Goal: Task Accomplishment & Management: Use online tool/utility

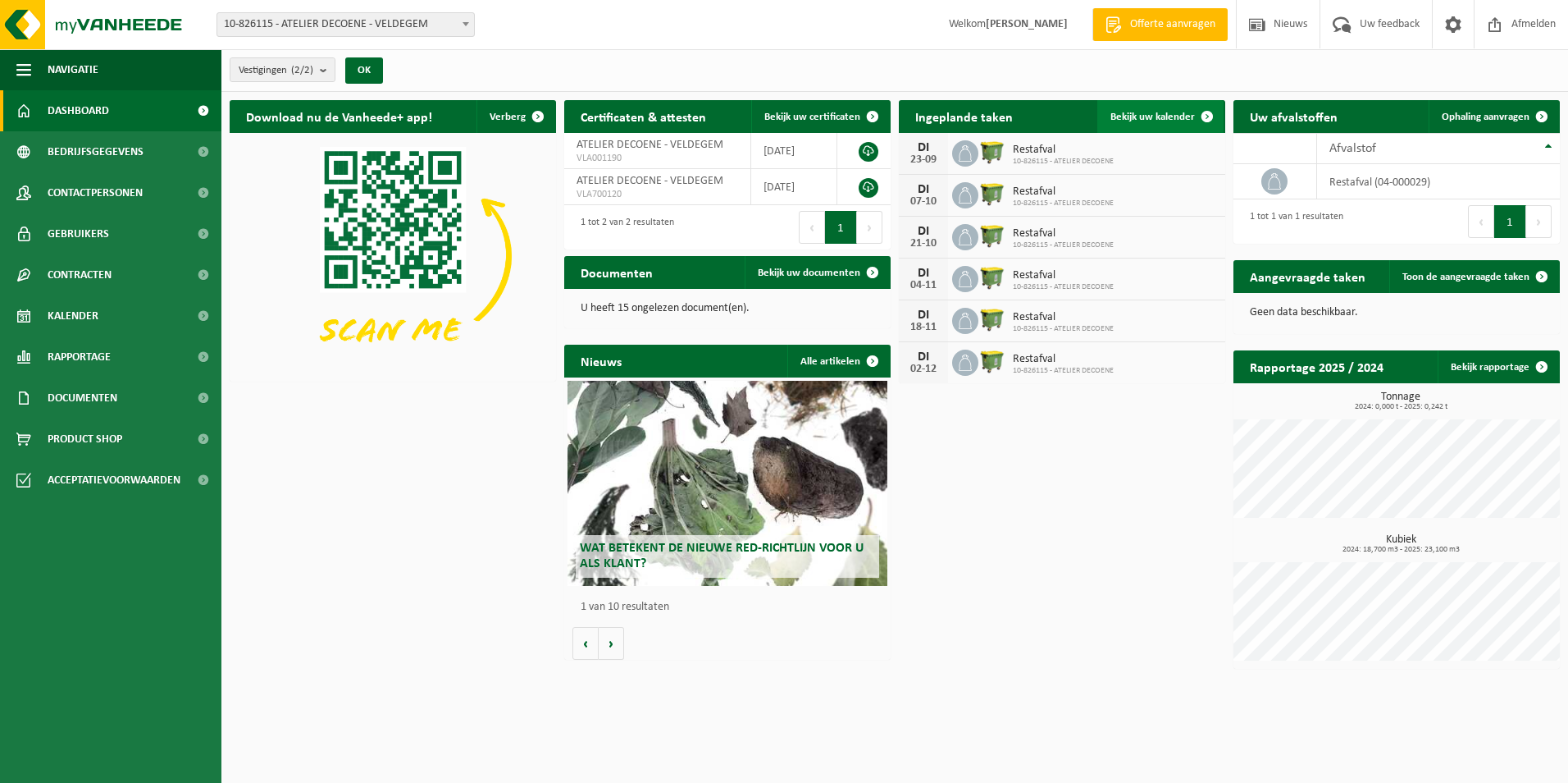
click at [1170, 121] on span "Bekijk uw kalender" at bounding box center [1153, 116] width 84 height 11
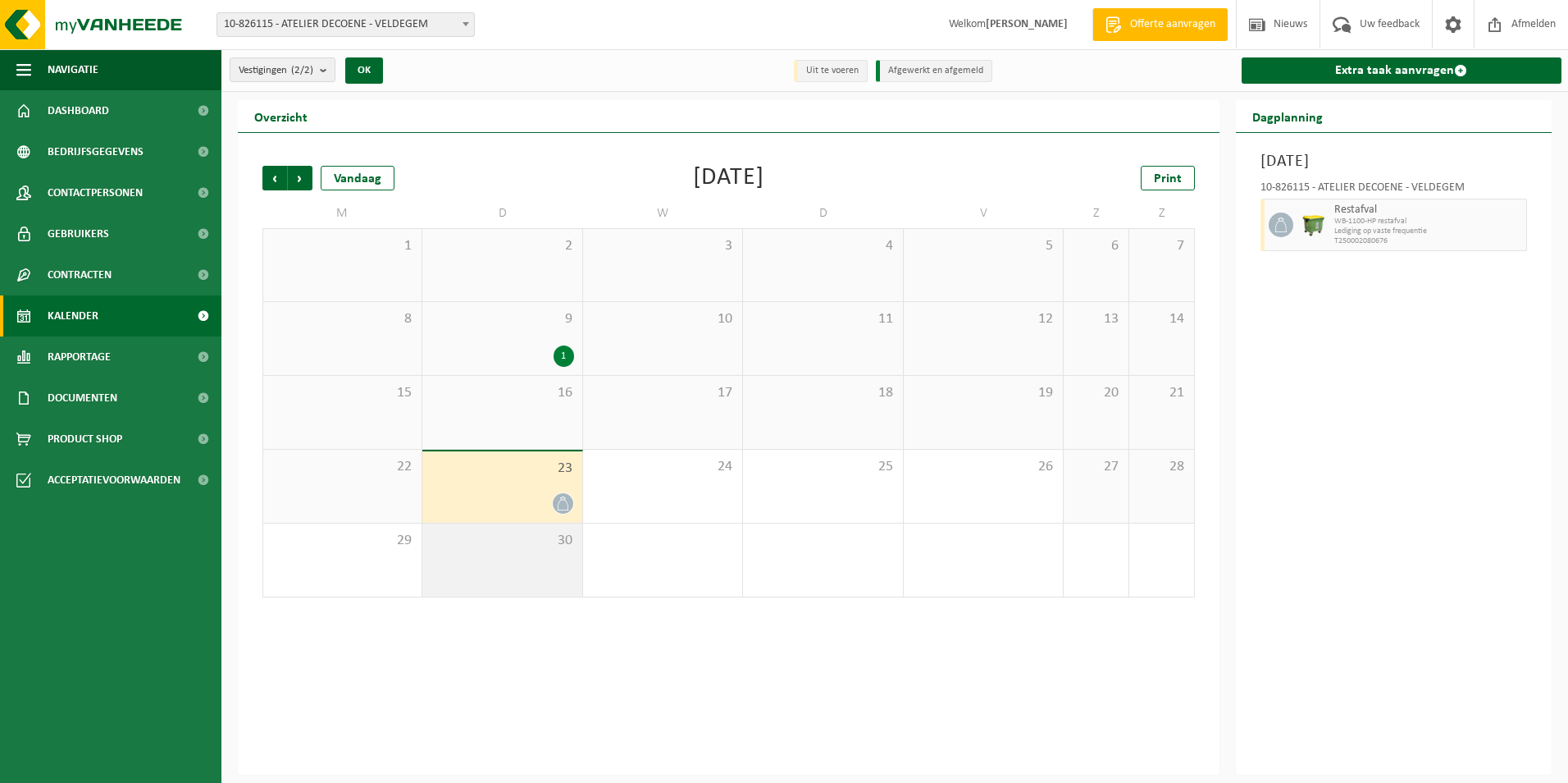
click at [526, 548] on span "30" at bounding box center [501, 540] width 143 height 18
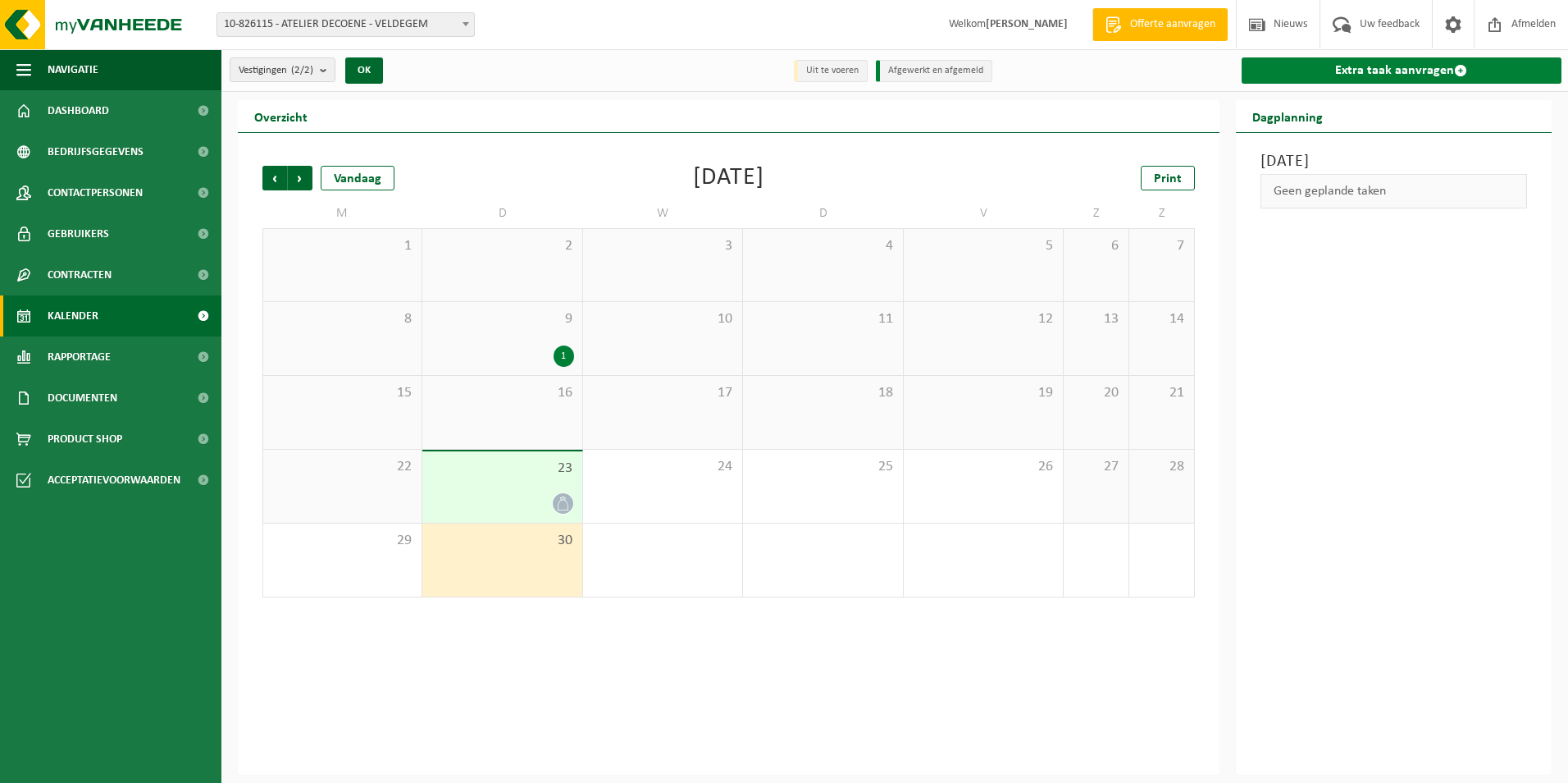
click at [1325, 74] on link "Extra taak aanvragen" at bounding box center [1402, 71] width 321 height 26
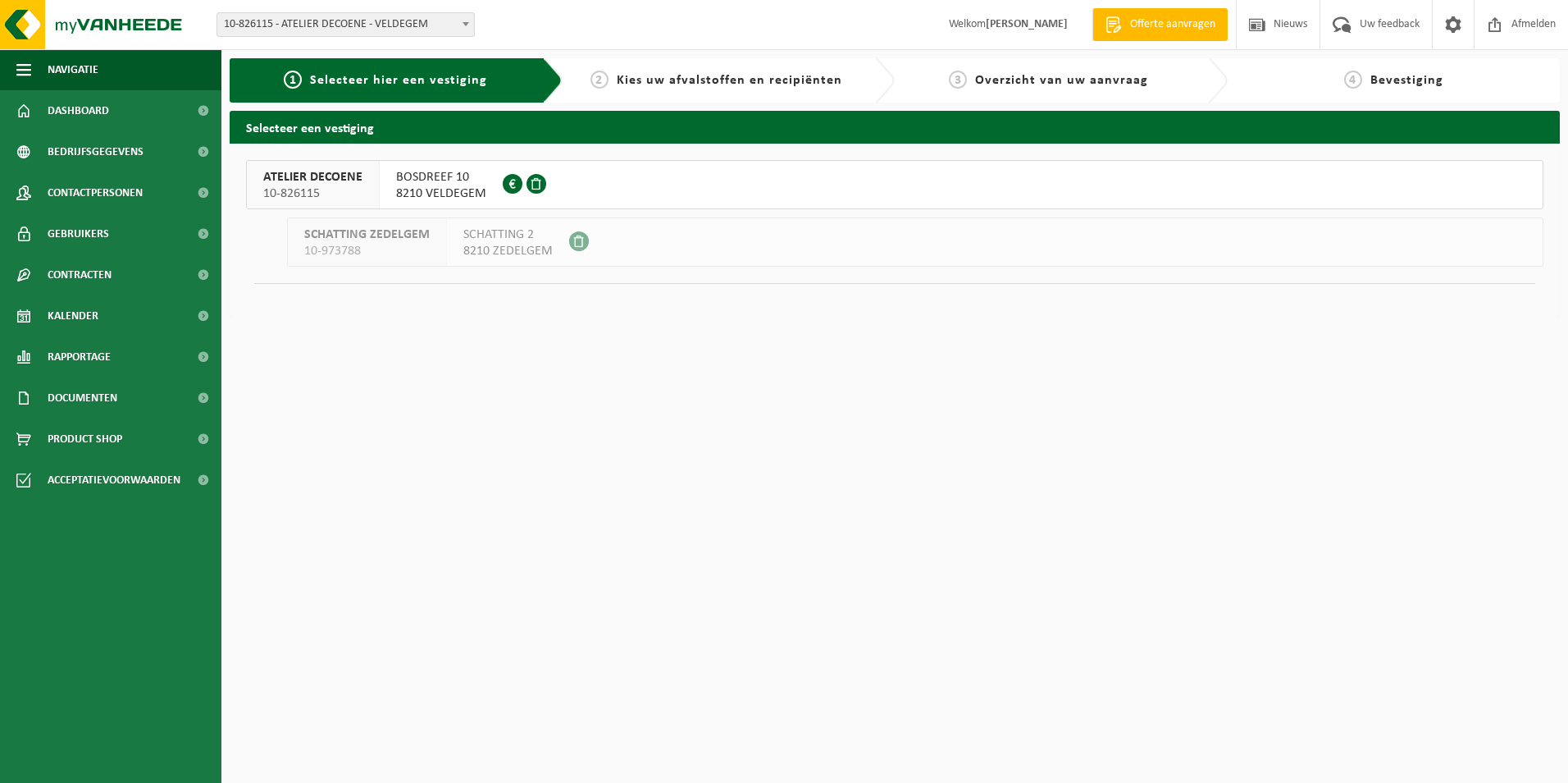
click at [458, 185] on span "BOSDREEF 10" at bounding box center [440, 177] width 90 height 17
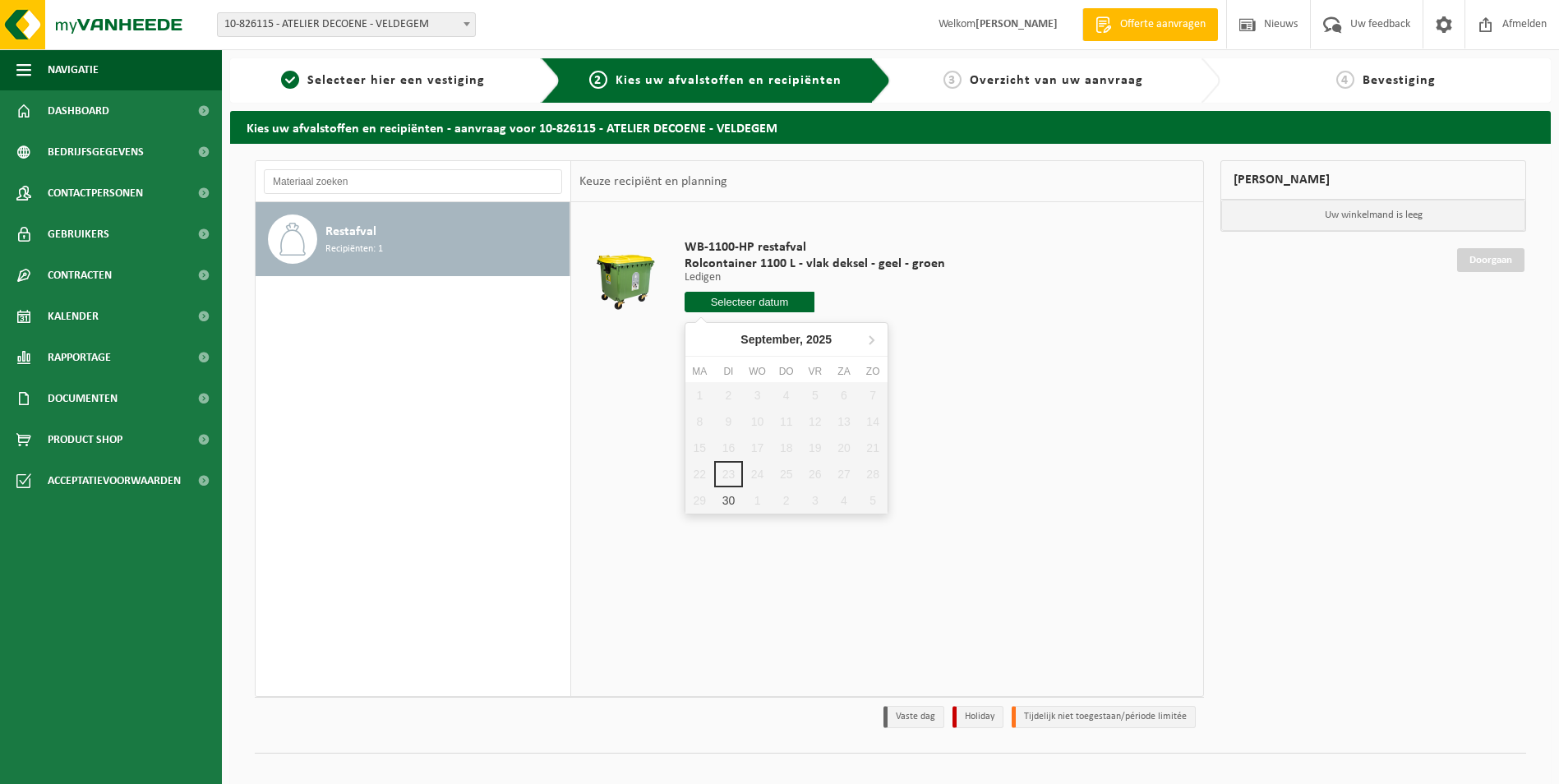
click at [762, 297] on input "text" at bounding box center [749, 302] width 131 height 21
click at [726, 502] on div "30" at bounding box center [728, 501] width 29 height 26
type input "Van [DATE]"
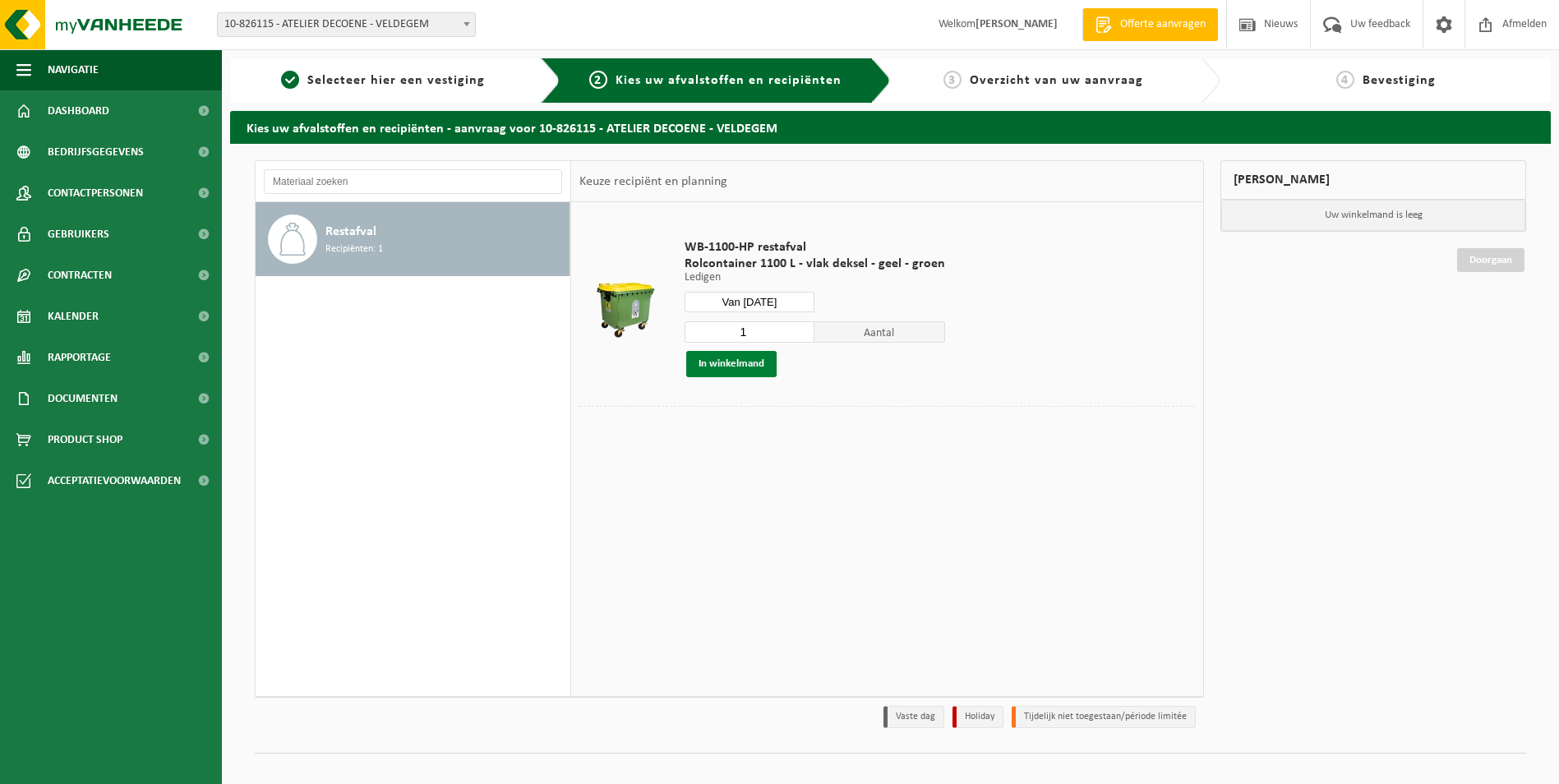
click at [750, 363] on button "In winkelmand" at bounding box center [730, 364] width 90 height 26
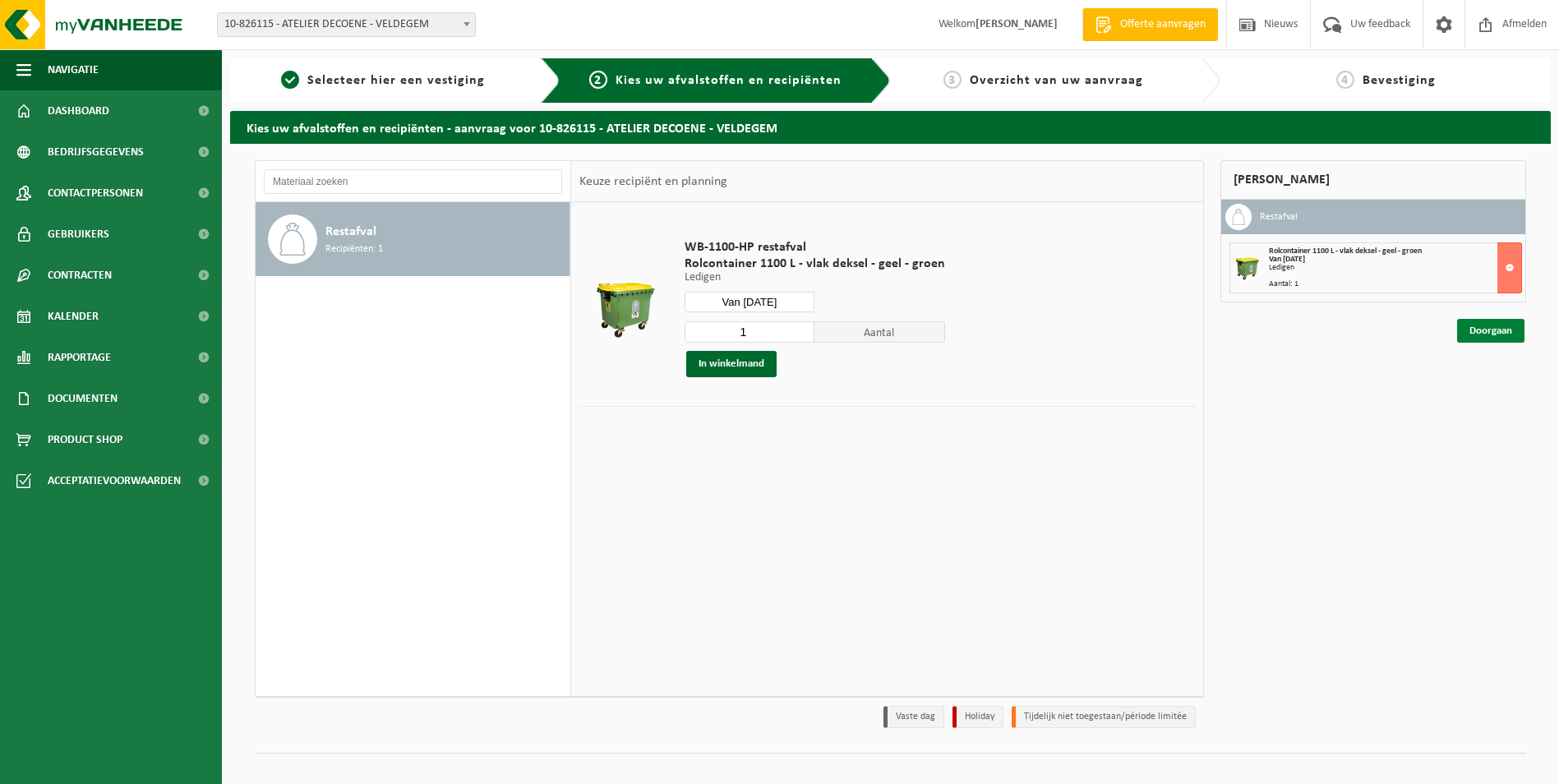
click at [1483, 326] on link "Doorgaan" at bounding box center [1490, 330] width 68 height 24
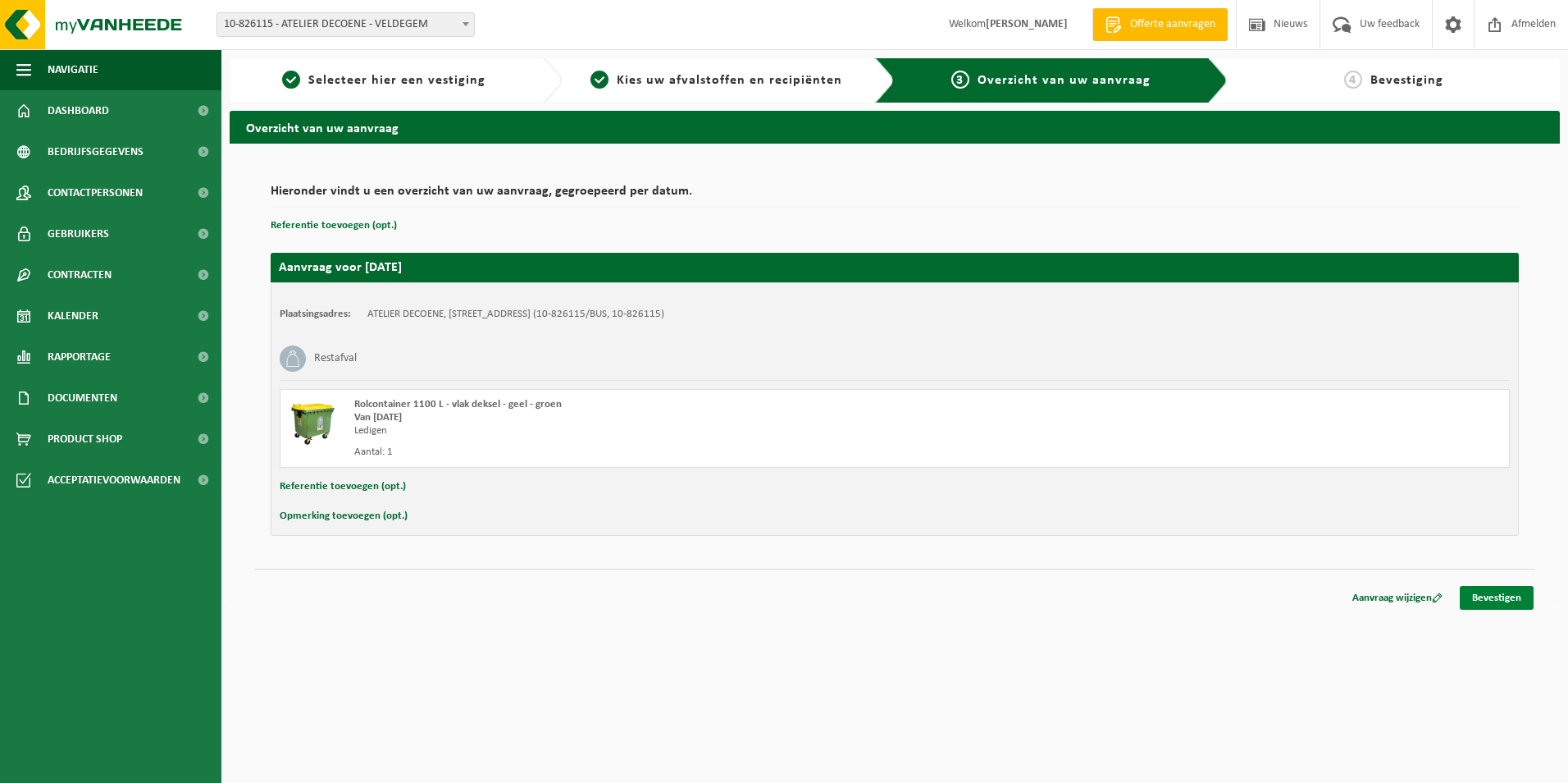
click at [1499, 600] on link "Bevestigen" at bounding box center [1497, 597] width 74 height 24
click at [1484, 597] on link "Bevestigen" at bounding box center [1497, 597] width 74 height 24
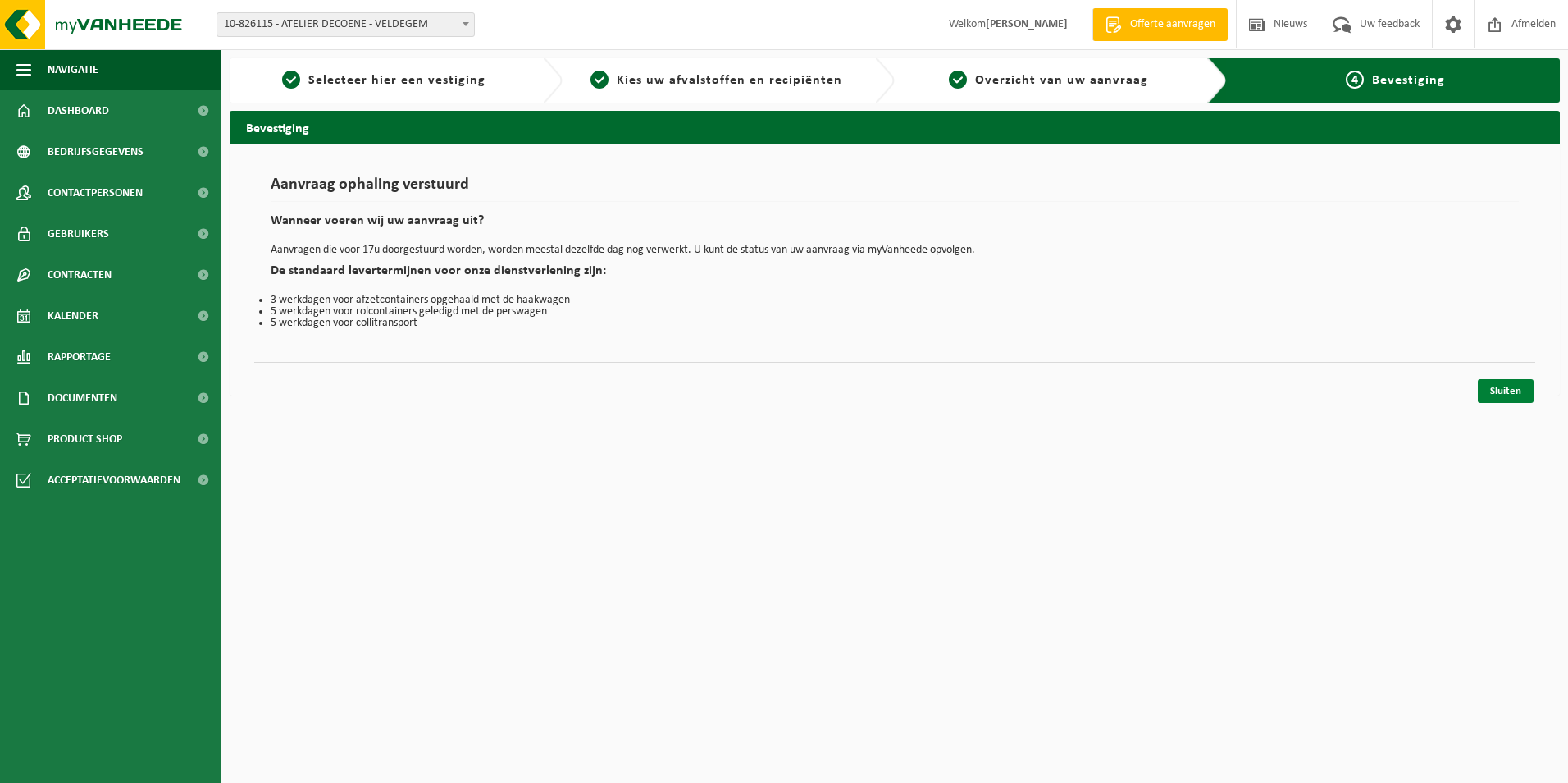
click at [1503, 392] on link "Sluiten" at bounding box center [1506, 390] width 56 height 24
